Goal: Information Seeking & Learning: Learn about a topic

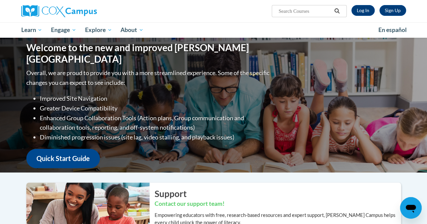
click at [370, 4] on div "Sign Up Log In Search Search..." at bounding box center [279, 8] width 263 height 17
click at [366, 8] on link "Log In" at bounding box center [362, 10] width 23 height 11
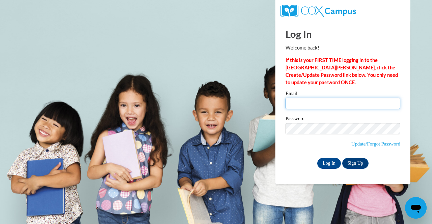
type input "lrhamby@valdosta.edu"
click at [309, 99] on input "lrhamby@valdosta.edu" at bounding box center [342, 103] width 115 height 11
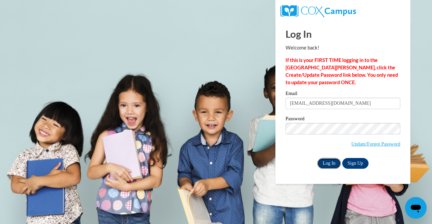
click at [324, 168] on input "Log In" at bounding box center [329, 163] width 24 height 11
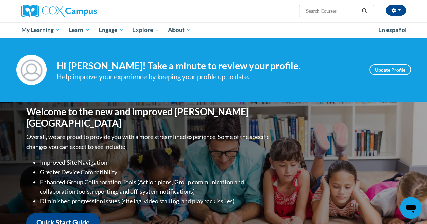
click at [315, 9] on input "Search..." at bounding box center [332, 11] width 54 height 8
type input "Vocabulary"
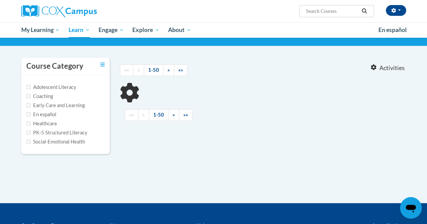
scroll to position [58, 0]
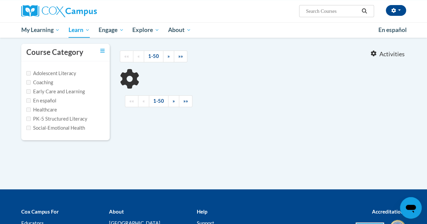
type input "Vocabulary"
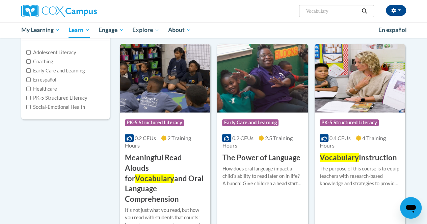
scroll to position [57, 0]
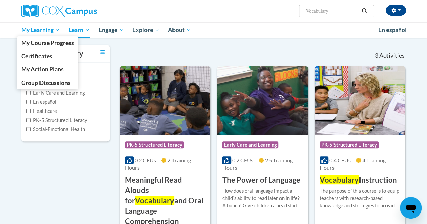
click at [51, 30] on span "My Learning" at bounding box center [40, 30] width 39 height 8
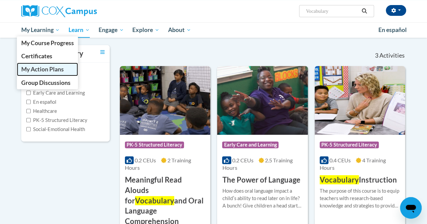
click at [52, 69] on span "My Action Plans" at bounding box center [42, 69] width 42 height 7
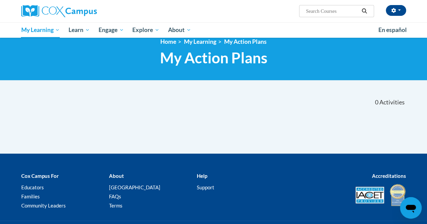
scroll to position [50, 0]
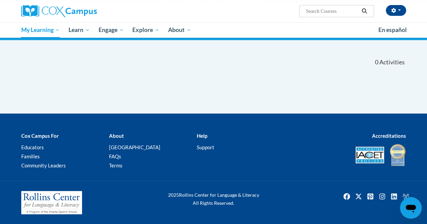
click at [331, 14] on input "Search..." at bounding box center [332, 11] width 54 height 8
type input "vocab"
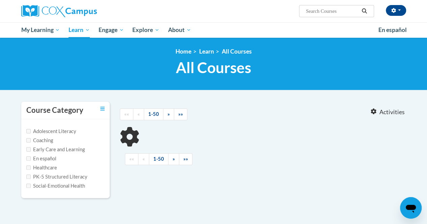
type input "vocab"
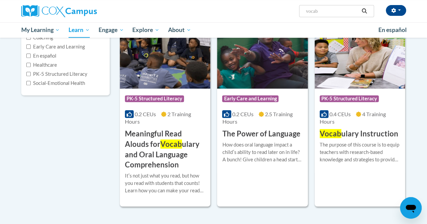
scroll to position [104, 0]
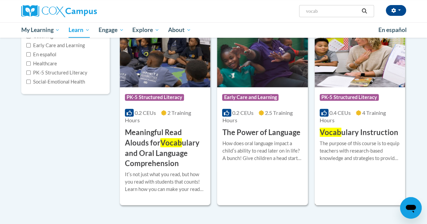
click at [349, 126] on div "Course Category: PK-5 Structured Literacy 0.4 CEUs 4 Training Hours COURSE Voca…" at bounding box center [359, 112] width 90 height 51
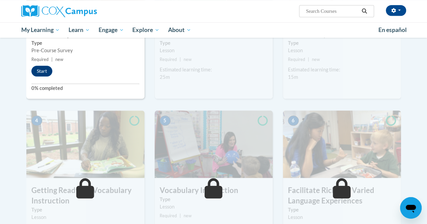
scroll to position [177, 0]
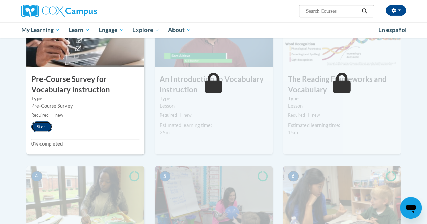
click at [36, 126] on button "Start" at bounding box center [41, 126] width 21 height 11
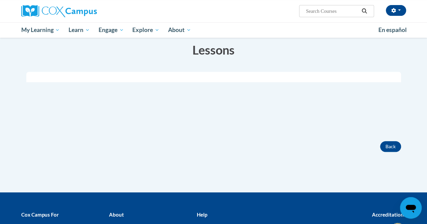
scroll to position [109, 0]
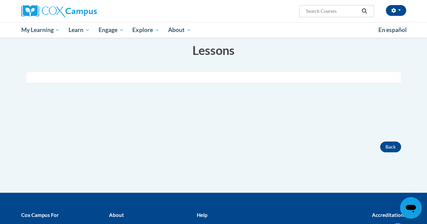
click at [323, 12] on input "Search..." at bounding box center [332, 11] width 54 height 8
type input "vocab"
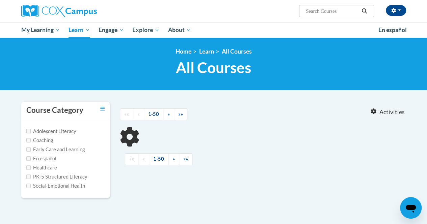
type input "vocab"
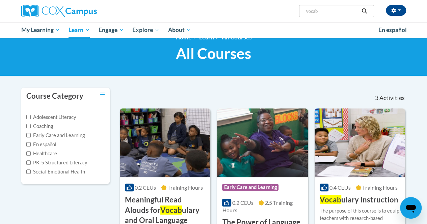
scroll to position [60, 0]
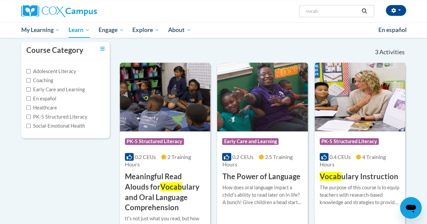
click at [334, 151] on div "Course Category: PK-5 Structured Literacy 0.4 CEUs 4 Training Hours COURSE Voca…" at bounding box center [359, 156] width 90 height 51
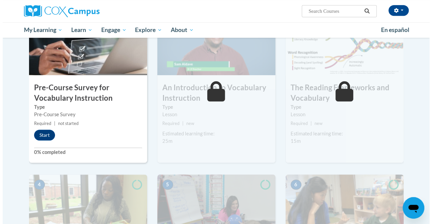
scroll to position [173, 0]
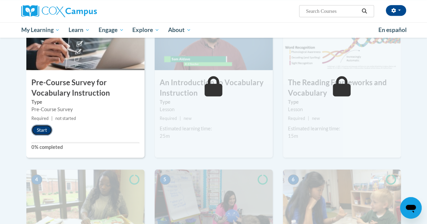
click at [42, 129] on button "Start" at bounding box center [41, 130] width 21 height 11
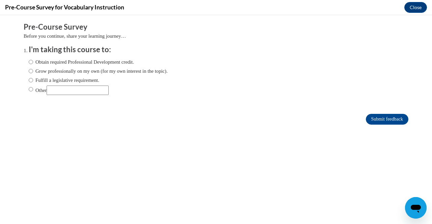
scroll to position [0, 0]
click at [82, 71] on label "Grow professionally on my own (for my own interest in the topic)." at bounding box center [98, 70] width 139 height 7
click at [33, 71] on input "Grow professionally on my own (for my own interest in the topic)." at bounding box center [31, 70] width 4 height 7
radio input "true"
click at [89, 62] on label "Obtain required Professional Development credit." at bounding box center [81, 61] width 105 height 7
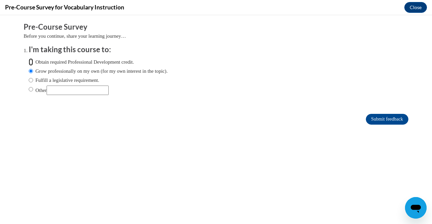
click at [33, 62] on input "Obtain required Professional Development credit." at bounding box center [31, 61] width 4 height 7
radio input "true"
click at [375, 119] on input "Submit feedback" at bounding box center [386, 119] width 42 height 11
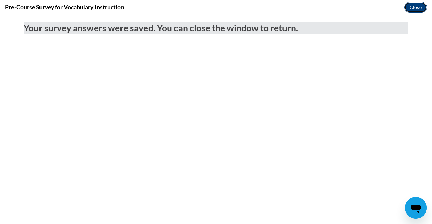
click at [420, 6] on button "Close" at bounding box center [415, 7] width 23 height 11
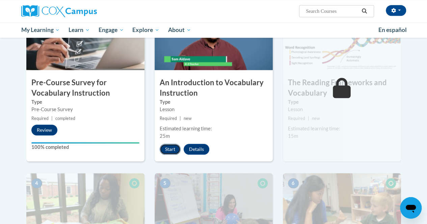
click at [174, 150] on button "Start" at bounding box center [169, 149] width 21 height 11
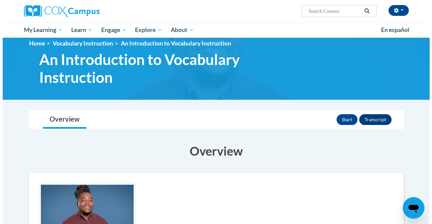
scroll to position [7, 0]
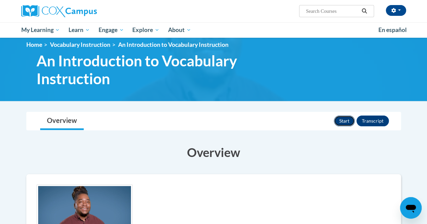
click at [345, 121] on button "Start" at bounding box center [343, 121] width 21 height 11
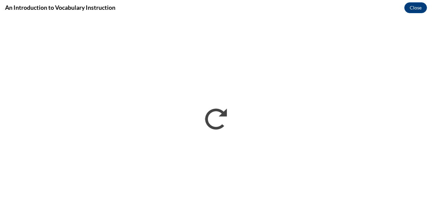
scroll to position [0, 0]
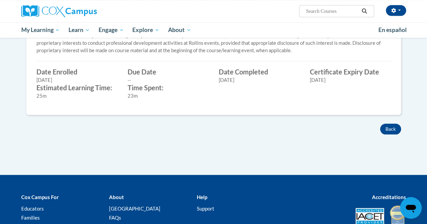
scroll to position [274, 0]
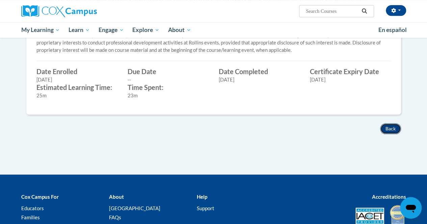
click at [390, 130] on button "Back" at bounding box center [390, 128] width 21 height 11
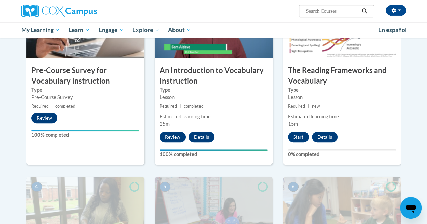
scroll to position [186, 0]
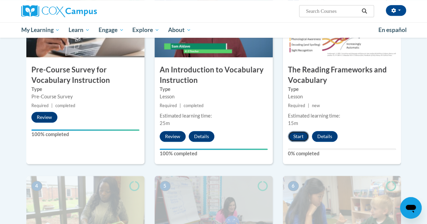
click at [300, 140] on button "Start" at bounding box center [298, 136] width 21 height 11
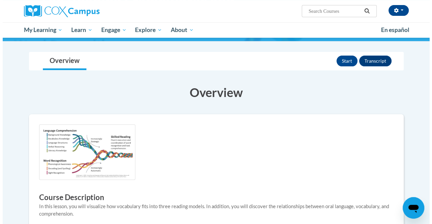
scroll to position [65, 0]
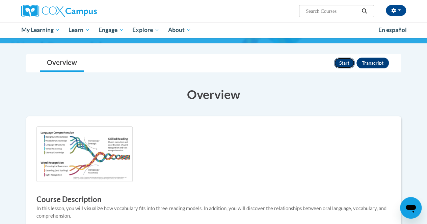
click at [342, 63] on button "Start" at bounding box center [343, 63] width 21 height 11
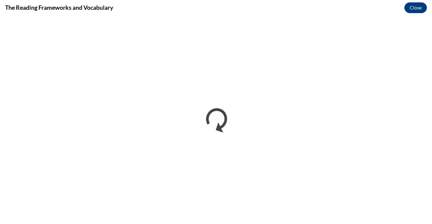
scroll to position [0, 0]
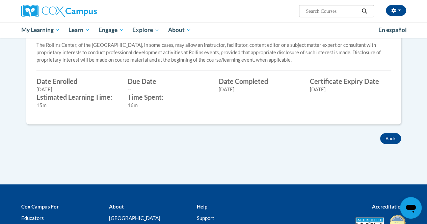
scroll to position [262, 0]
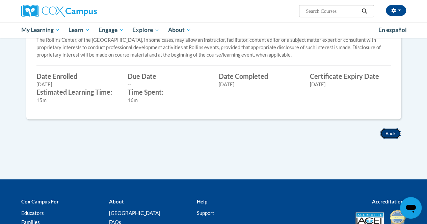
click at [384, 130] on button "Back" at bounding box center [390, 133] width 21 height 11
